Goal: Task Accomplishment & Management: Manage account settings

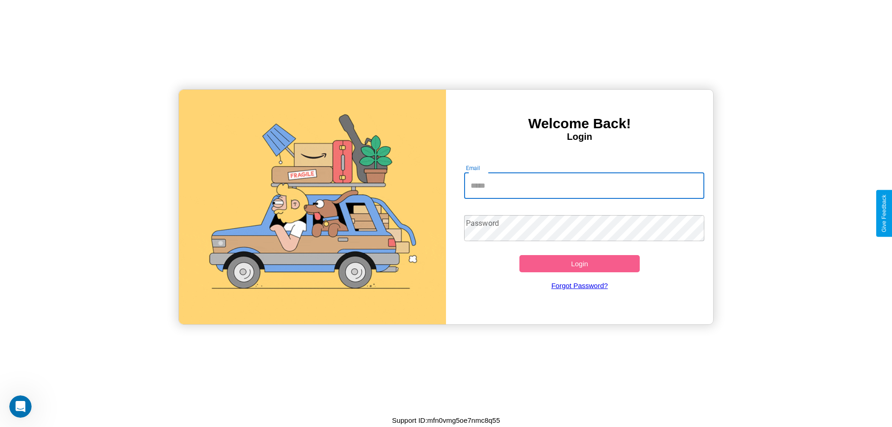
click at [584, 185] on input "Email" at bounding box center [584, 186] width 241 height 26
type input "**********"
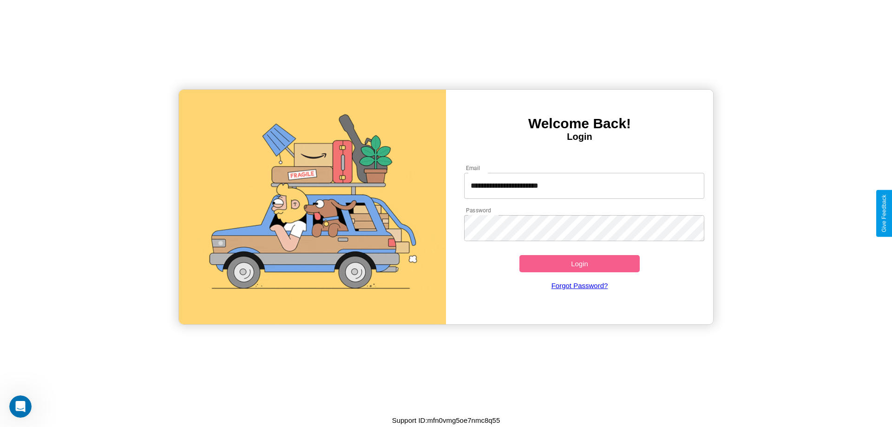
click at [579, 263] on button "Login" at bounding box center [579, 263] width 120 height 17
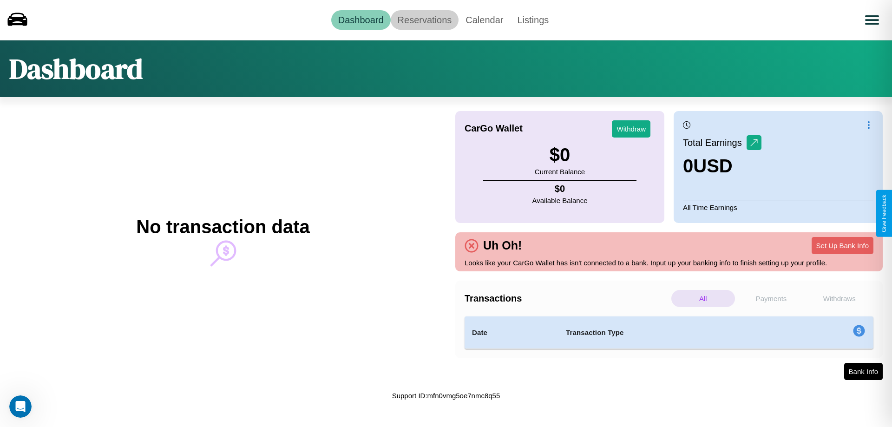
click at [424, 20] on link "Reservations" at bounding box center [425, 20] width 68 height 20
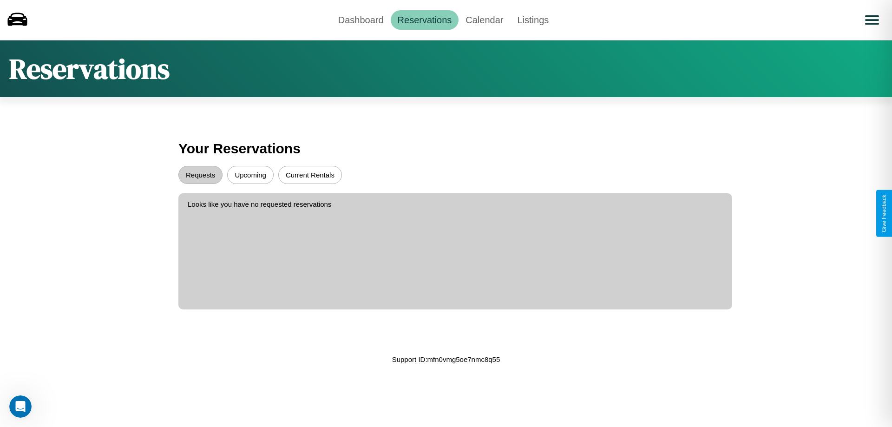
click at [250, 175] on button "Upcoming" at bounding box center [250, 175] width 46 height 18
click at [200, 175] on button "Requests" at bounding box center [200, 175] width 44 height 18
